Goal: Use online tool/utility: Utilize a website feature to perform a specific function

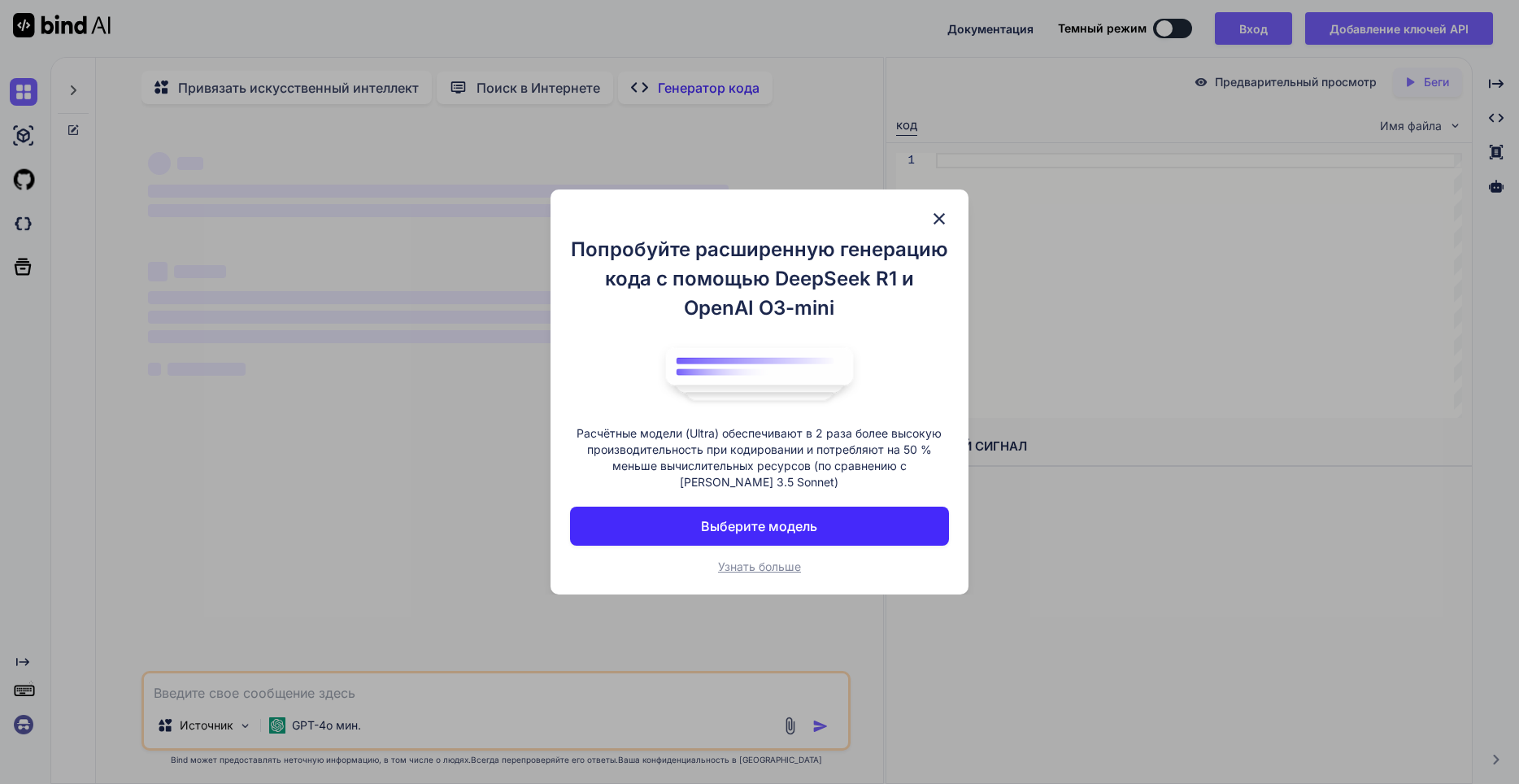
click at [930, 219] on img at bounding box center [940, 218] width 20 height 20
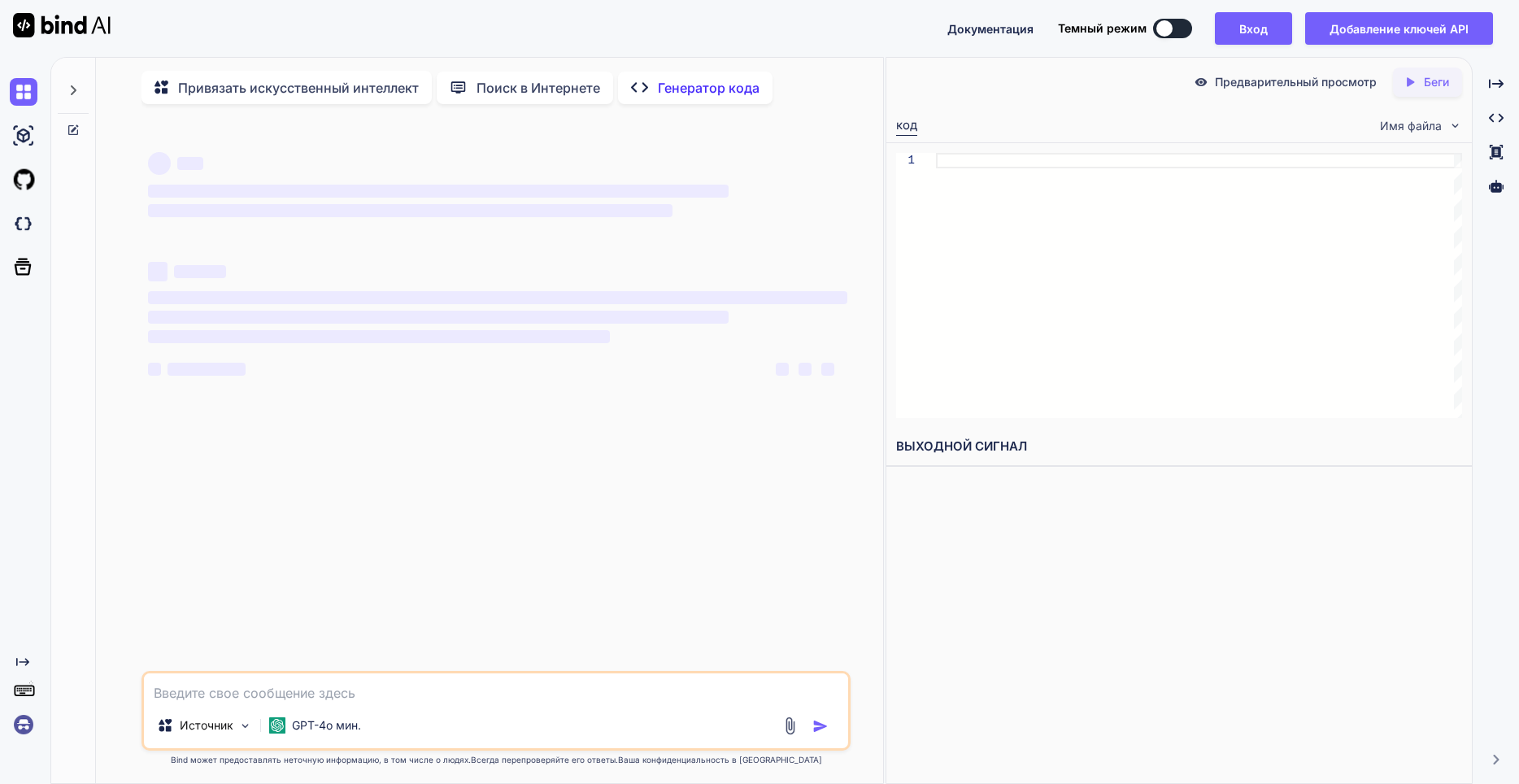
click at [402, 700] on textarea at bounding box center [496, 688] width 705 height 30
type textarea "x"
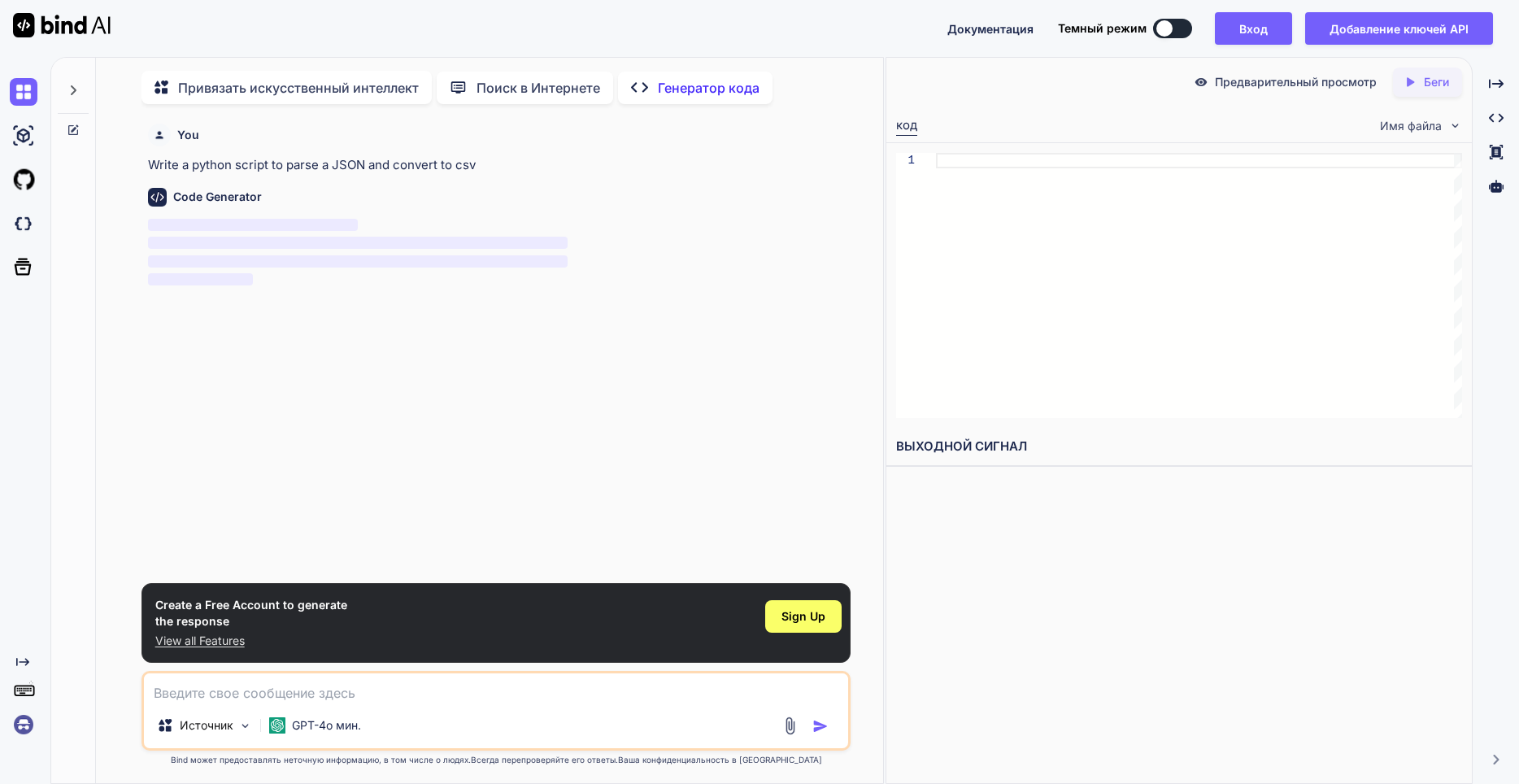
paste textarea "import os import asyncio import logging import json import random import re imp…"
type textarea "import os import asyncio import logging import json import random import re imp…"
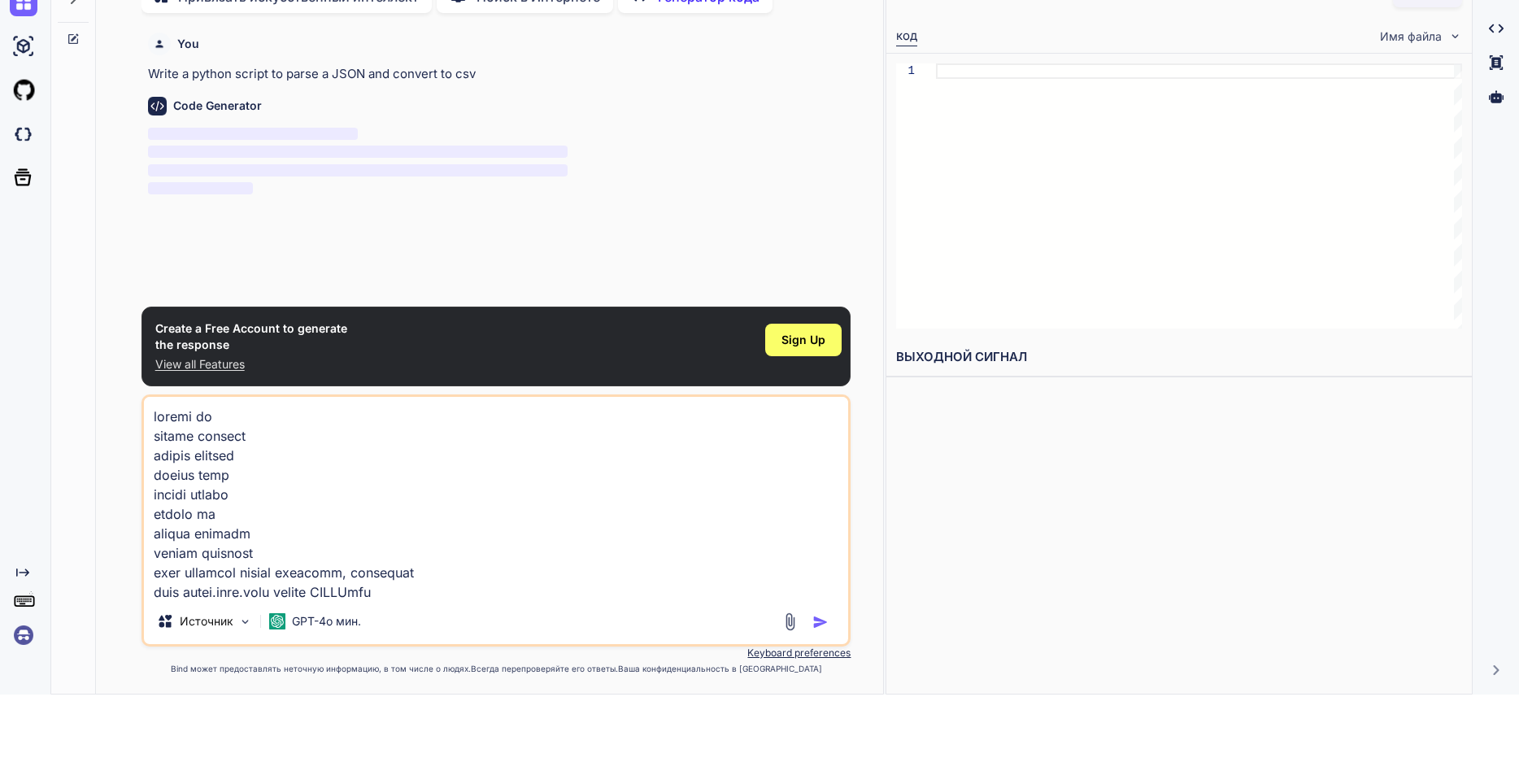
scroll to position [93, 0]
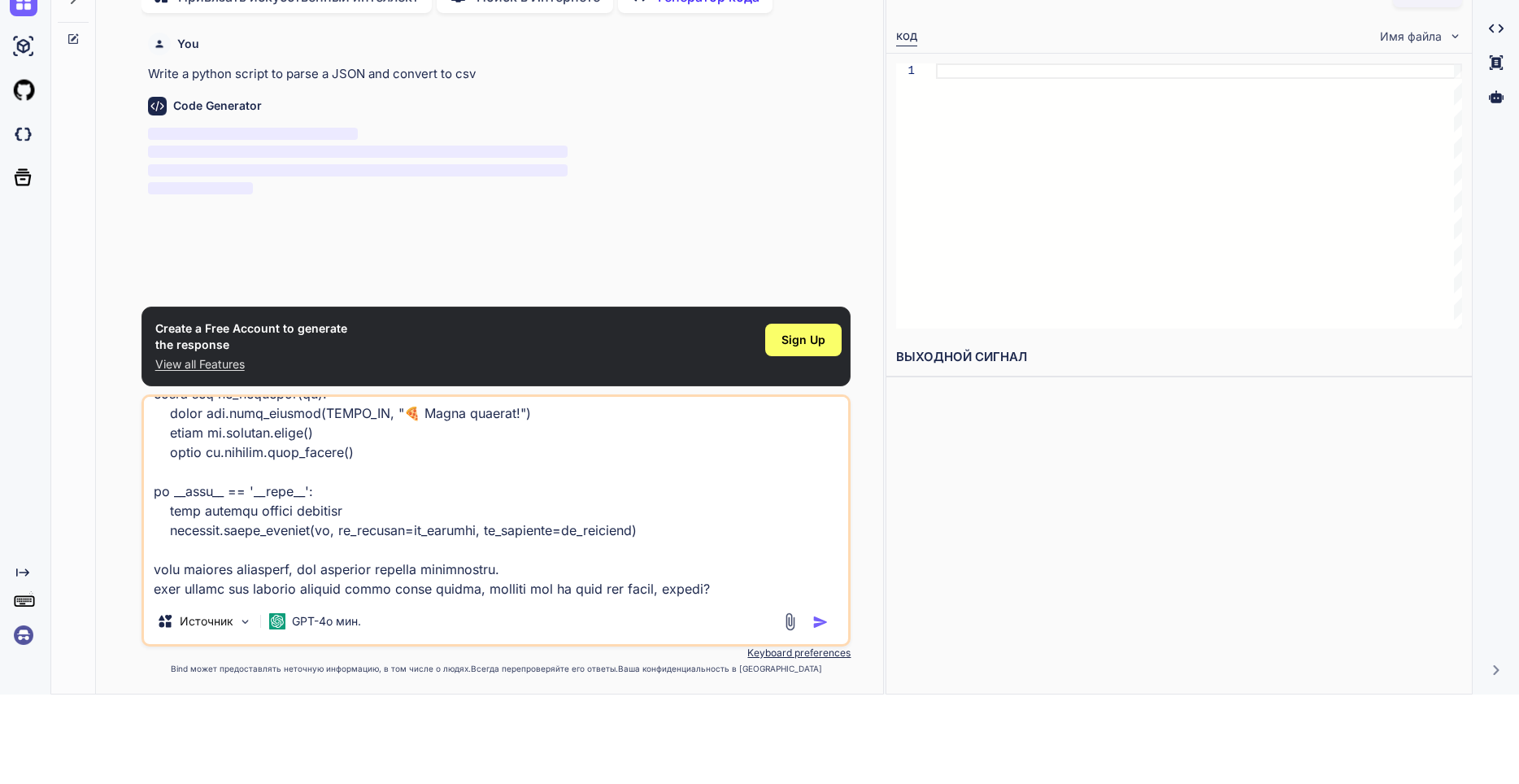
type textarea "x"
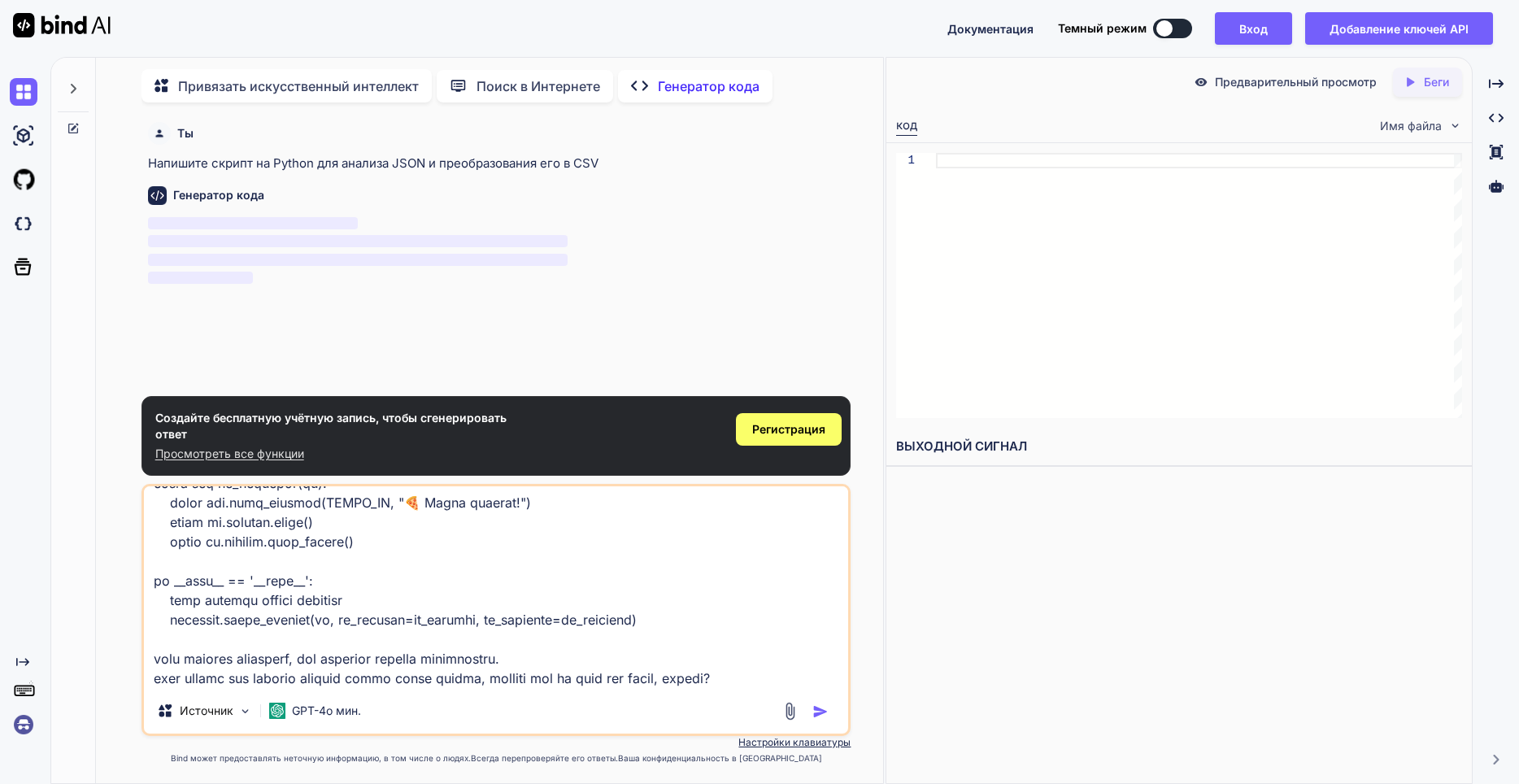
type textarea "import os import asyncio import logging import json import random import re imp…"
click at [818, 710] on img "button" at bounding box center [820, 711] width 17 height 17
click at [813, 717] on img "button" at bounding box center [820, 711] width 17 height 17
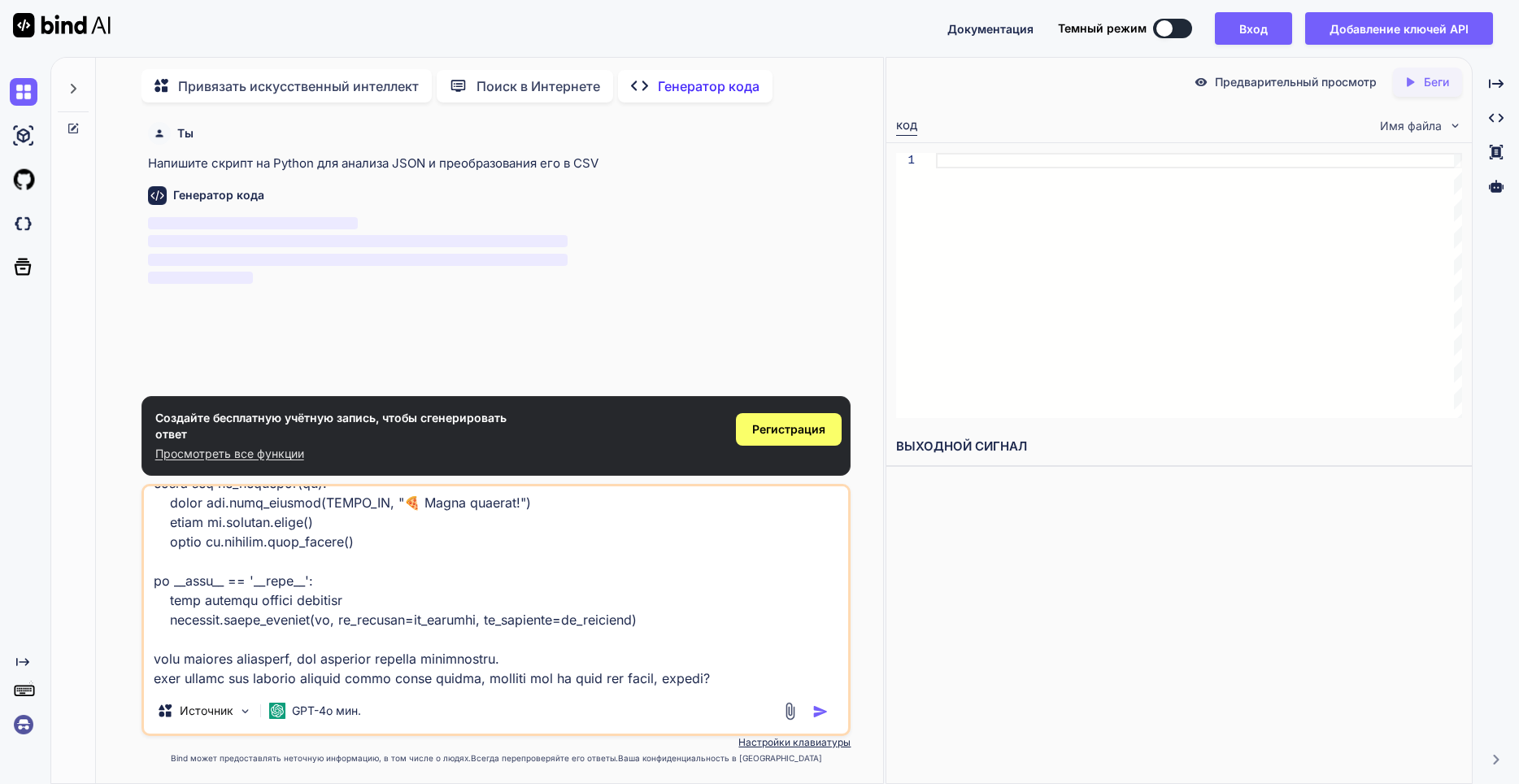
click at [813, 717] on img "button" at bounding box center [820, 711] width 17 height 17
click at [1044, 159] on div at bounding box center [1198, 284] width 526 height 265
type textarea "кинул, хорошо?"
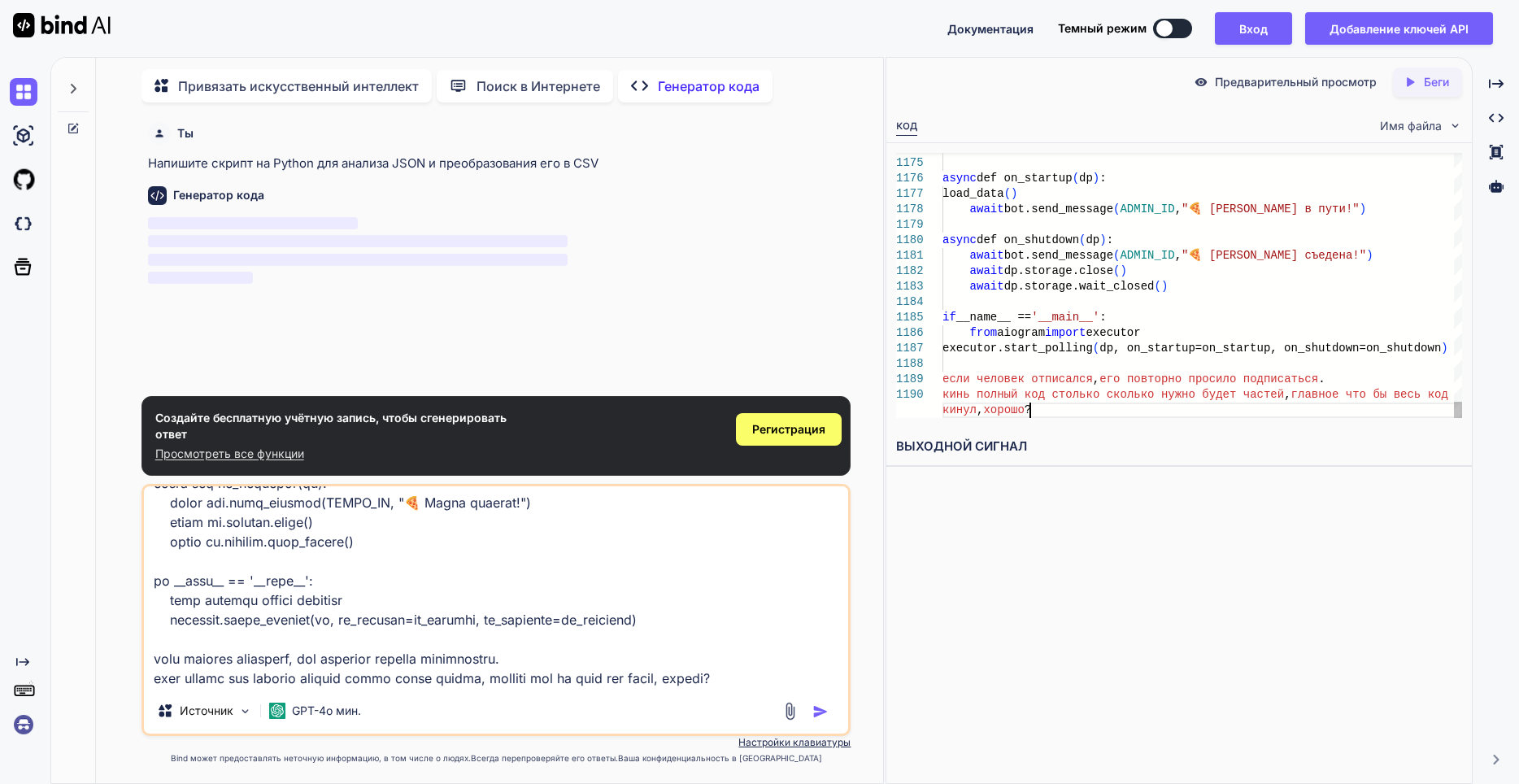
type textarea "x"
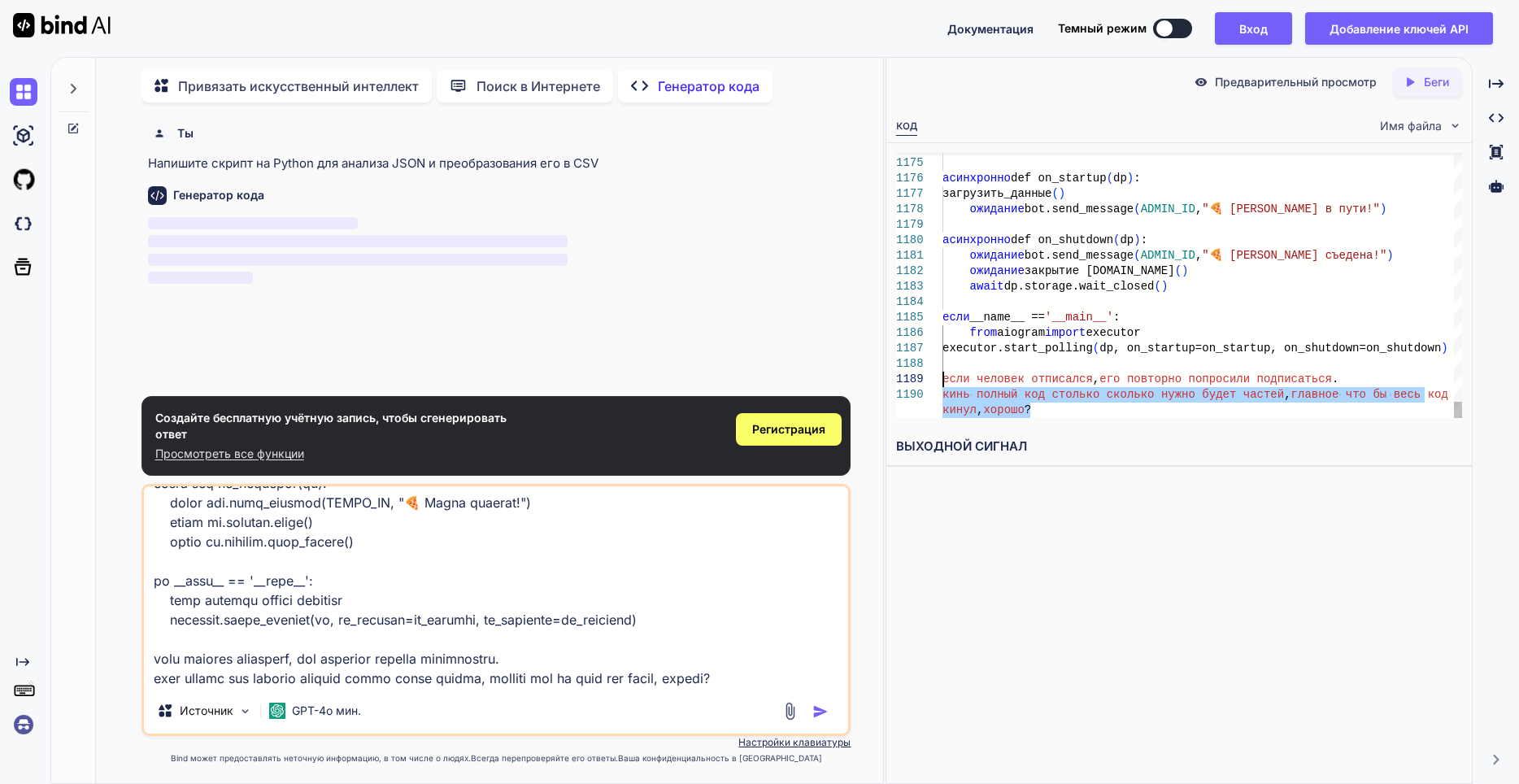
drag, startPoint x: 1039, startPoint y: 409, endPoint x: 936, endPoint y: 379, distance: 107.3
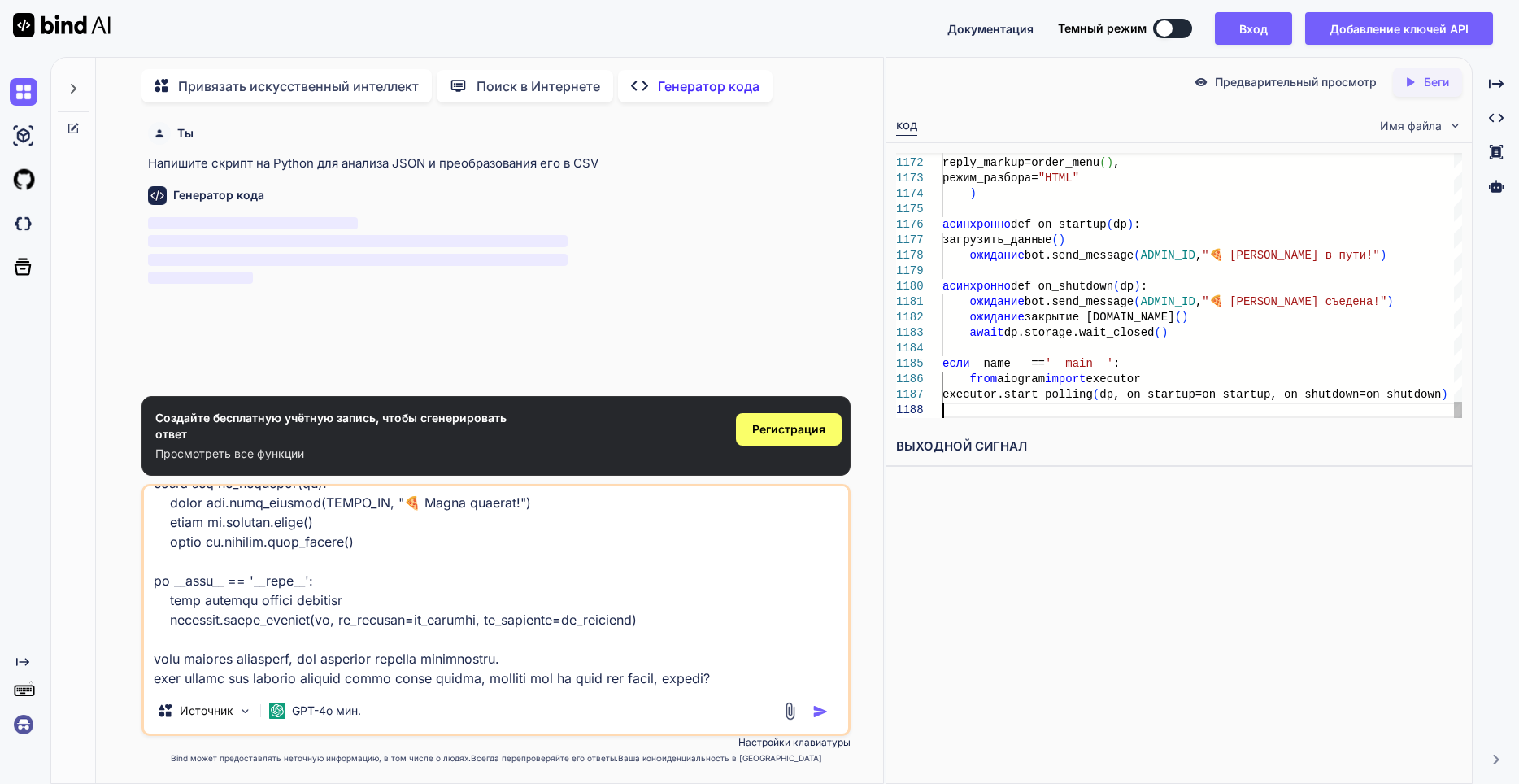
type textarea "await bot.send_message(ADMIN_ID, "🍕 Пицца съедена!") await dp.storage.close() a…"
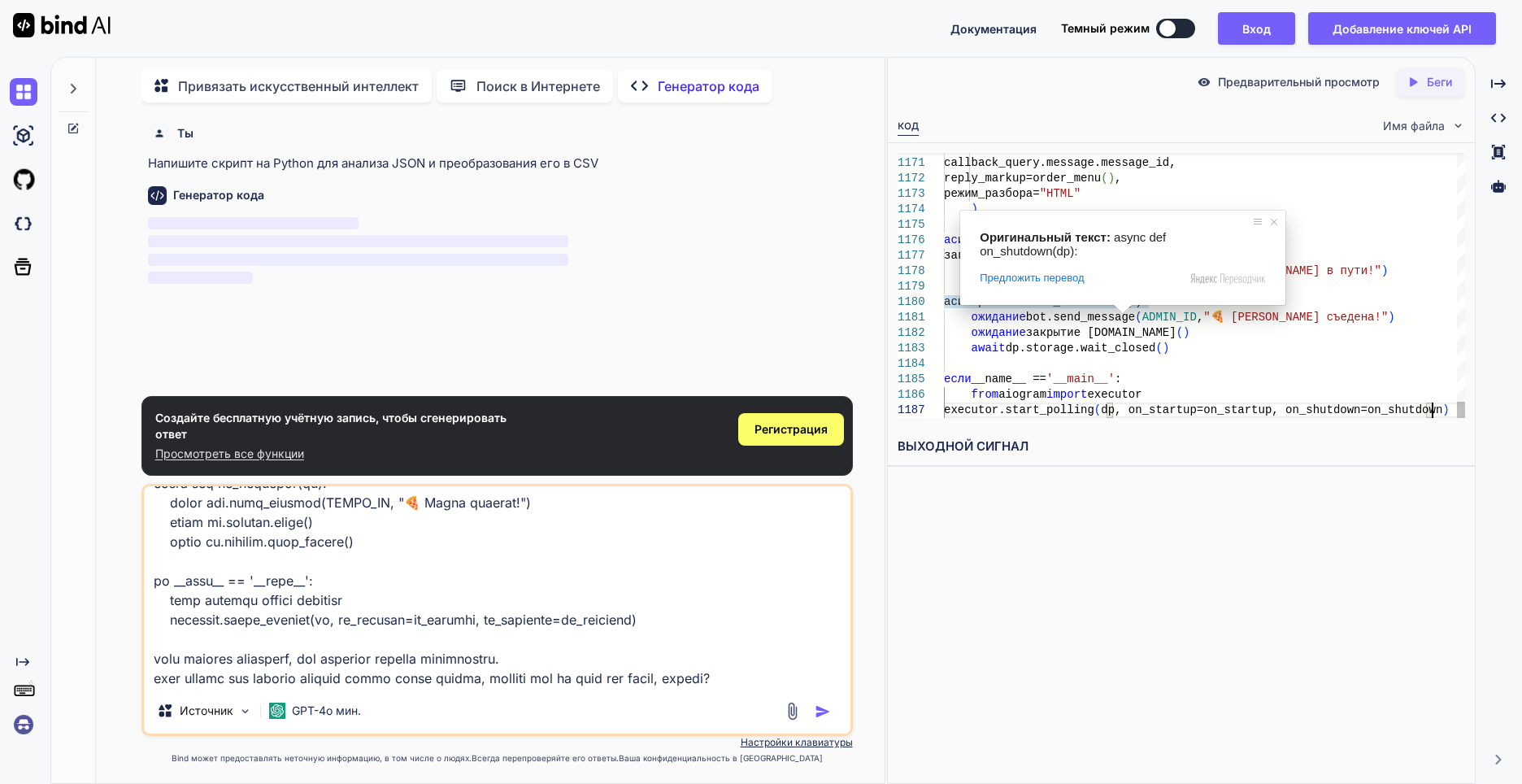
scroll to position [23398, 0]
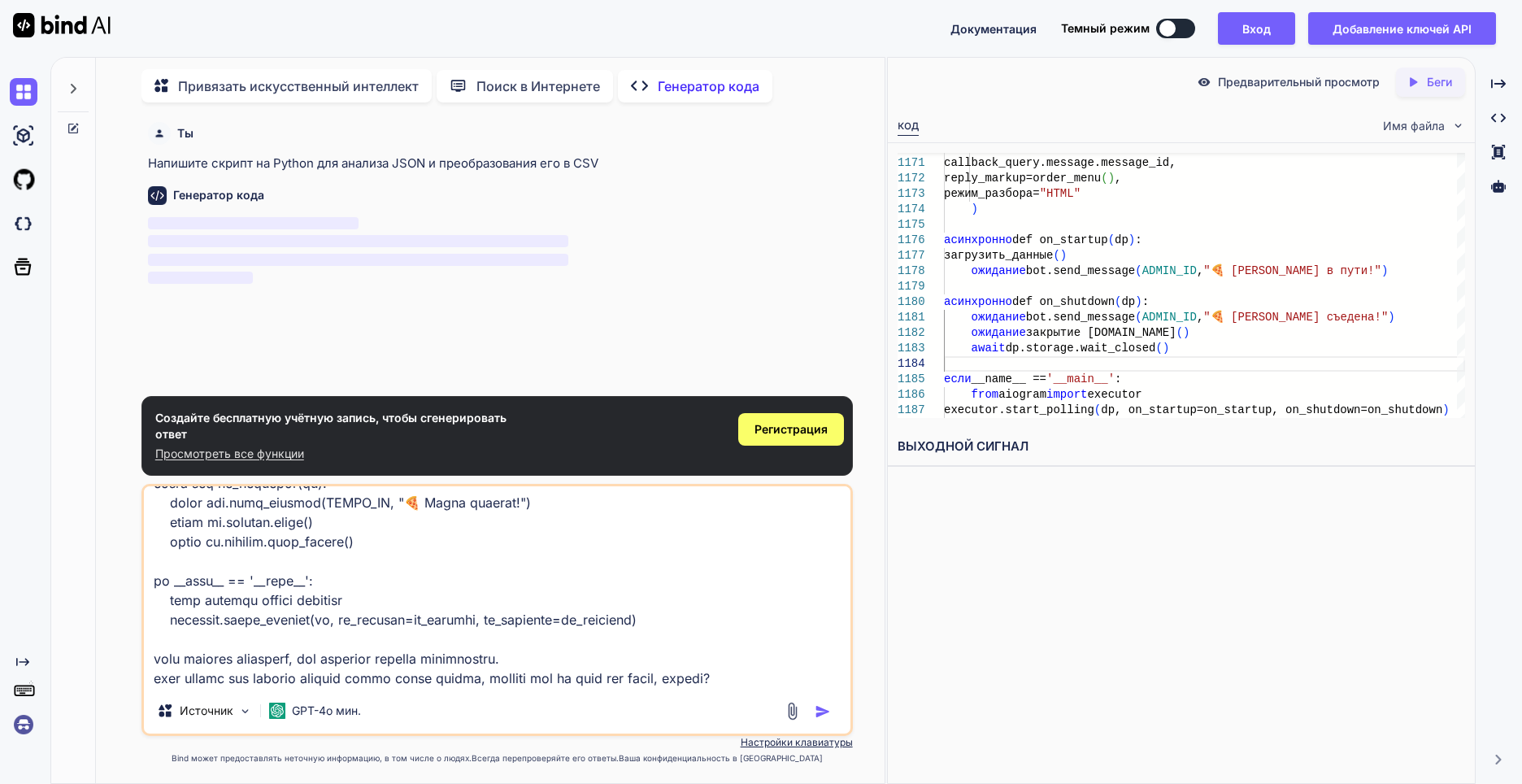
click at [460, 697] on div "Источник GPT-4o мин." at bounding box center [497, 610] width 711 height 252
click at [565, 673] on textarea at bounding box center [497, 586] width 706 height 202
click at [822, 712] on img "button" at bounding box center [822, 711] width 17 height 17
